Goal: Find specific page/section: Find specific page/section

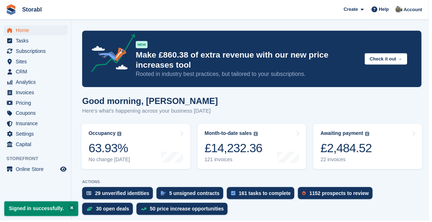
click at [386, 153] on link "Awaiting payment The total outstanding balance on all open invoices. £2,484.52 …" at bounding box center [370, 148] width 110 height 46
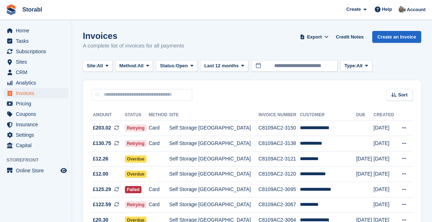
click at [4, 71] on link "CRM" at bounding box center [36, 72] width 64 height 10
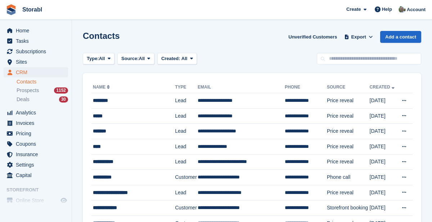
click at [31, 31] on span "Home" at bounding box center [37, 31] width 43 height 10
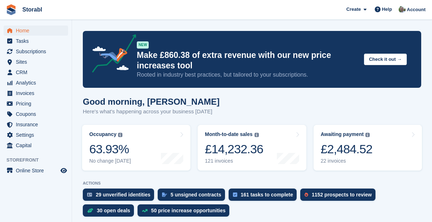
click at [376, 154] on link "Awaiting payment The total outstanding balance on all open invoices. £2,484.52 …" at bounding box center [367, 148] width 108 height 46
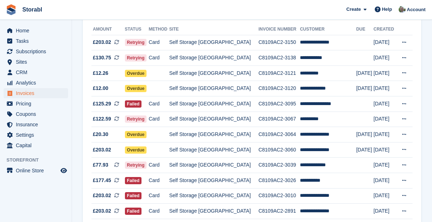
scroll to position [86, 0]
